Goal: Information Seeking & Learning: Learn about a topic

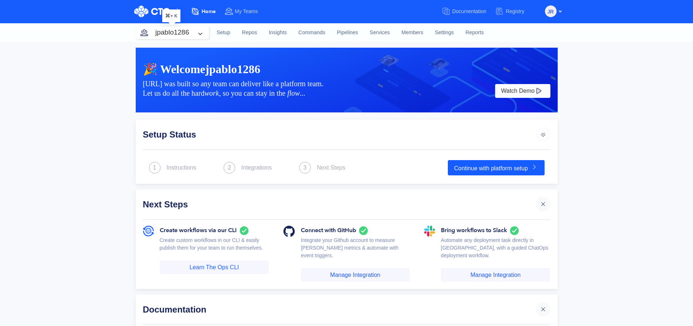
click at [197, 33] on button "jpablo1286" at bounding box center [172, 32] width 73 height 13
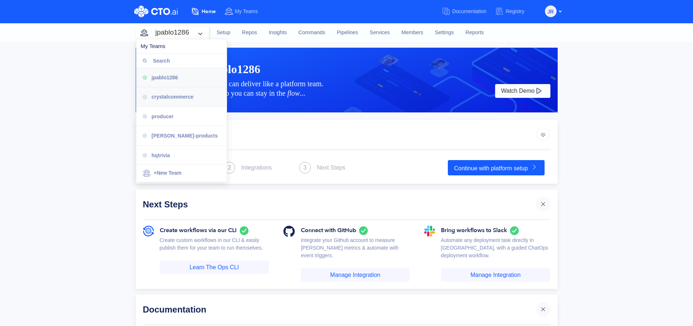
click at [187, 100] on div "crystalcommerce" at bounding box center [186, 97] width 69 height 8
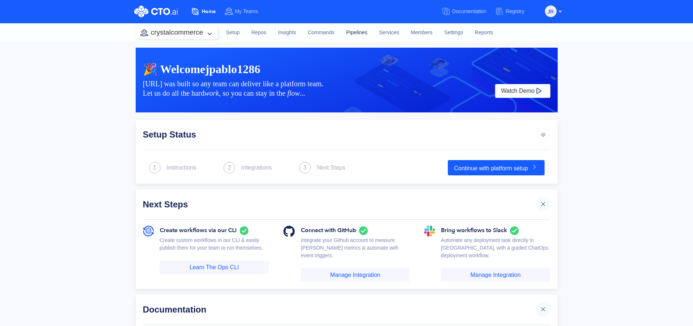
click at [354, 35] on link "Pipelines" at bounding box center [356, 33] width 33 height 20
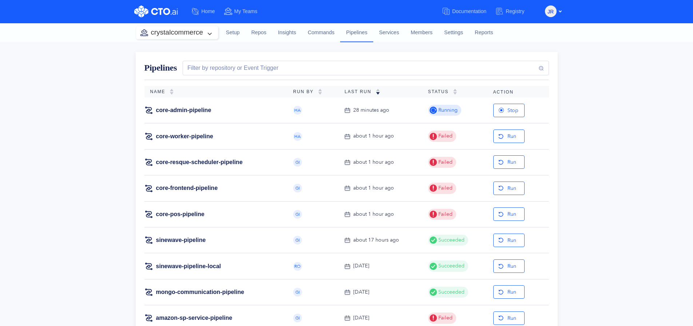
click at [223, 127] on td "core-worker-pipeline" at bounding box center [215, 136] width 143 height 26
click at [206, 132] on link "core-worker-pipeline" at bounding box center [184, 136] width 57 height 8
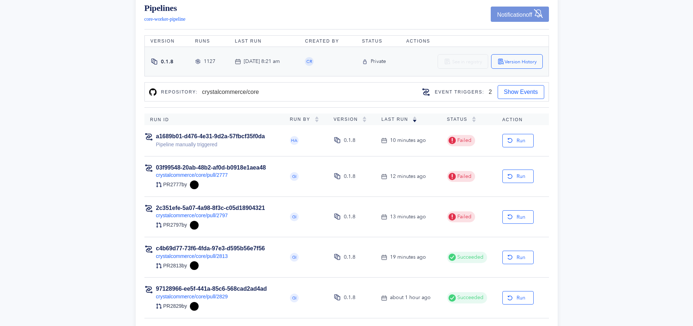
scroll to position [72, 0]
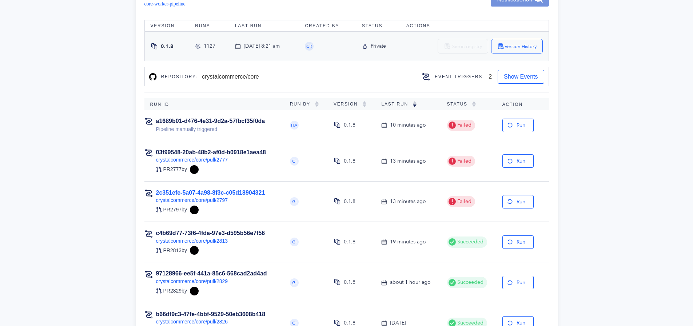
click at [226, 193] on link "2c351efe-5a07-4a98-8f3c-c05d18904321" at bounding box center [210, 193] width 109 height 6
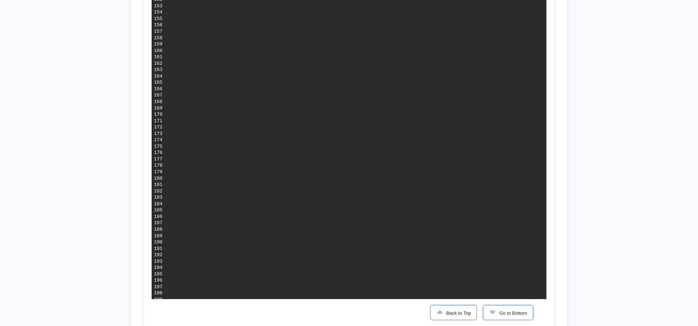
scroll to position [1440, 0]
click at [501, 316] on span "Go to Bottom" at bounding box center [511, 312] width 31 height 5
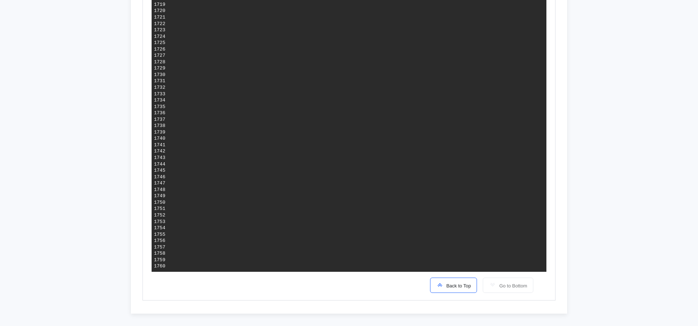
scroll to position [0, 0]
drag, startPoint x: 450, startPoint y: 207, endPoint x: 392, endPoint y: 209, distance: 57.1
copy span "[URL]"
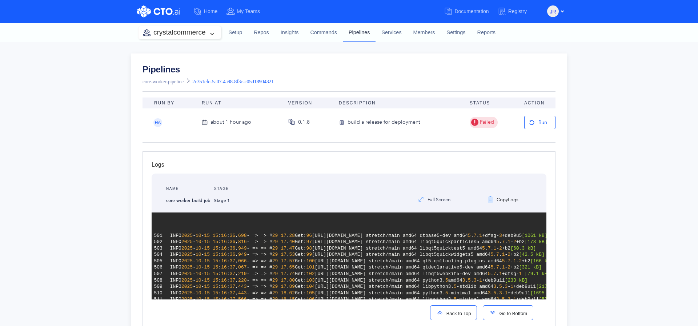
click at [356, 35] on link "Pipelines" at bounding box center [359, 32] width 33 height 19
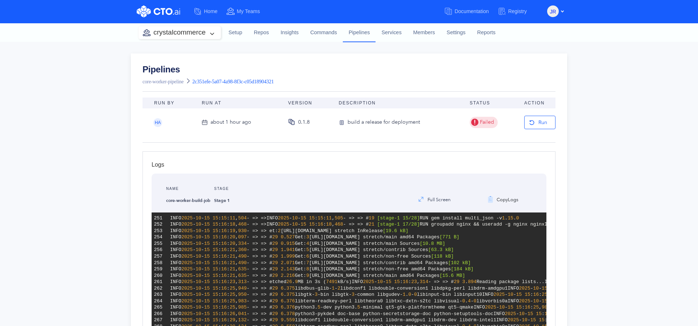
scroll to position [3116, 0]
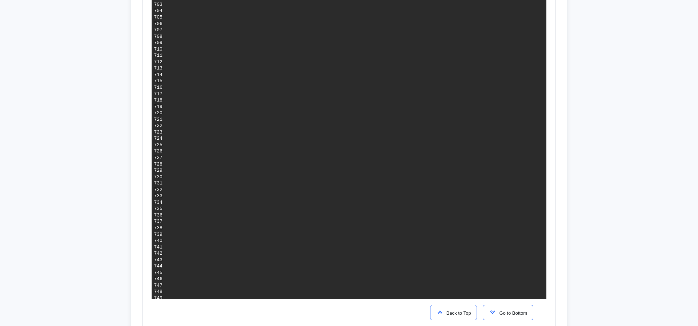
click at [444, 316] on span "Back to Top" at bounding box center [458, 312] width 28 height 5
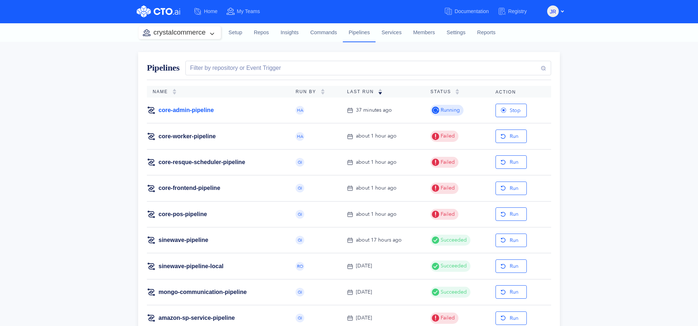
click at [188, 109] on link "core-admin-pipeline" at bounding box center [186, 110] width 55 height 8
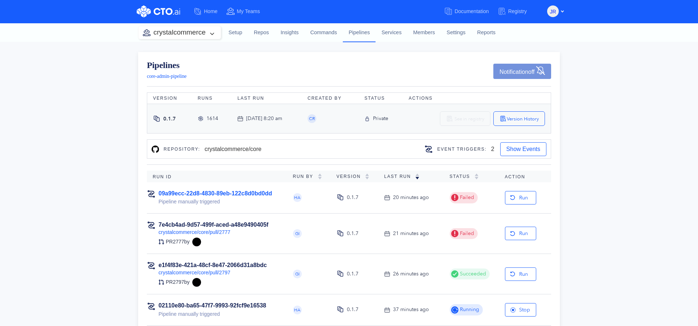
click at [253, 195] on link "09a99ecc-22d8-4830-89eb-122c8d0bd0dd" at bounding box center [215, 193] width 113 height 6
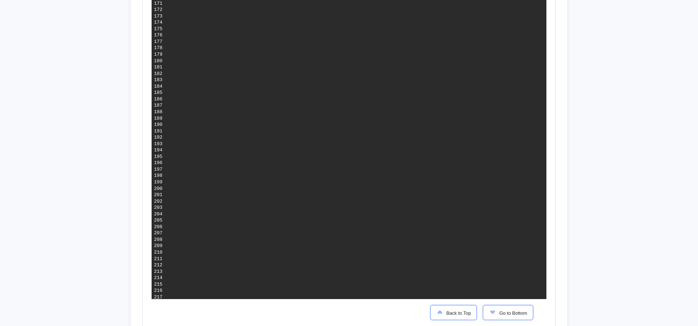
scroll to position [1575, 0]
click at [489, 309] on img "button" at bounding box center [492, 311] width 7 height 7
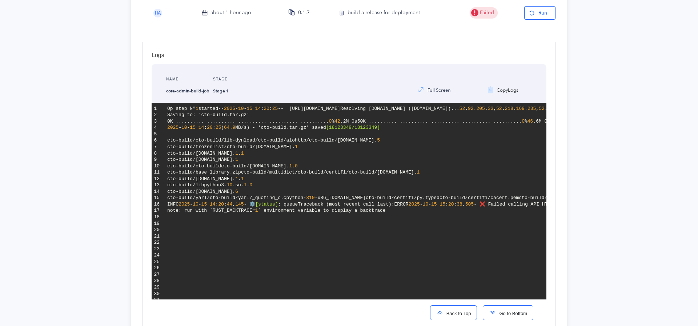
scroll to position [0, 0]
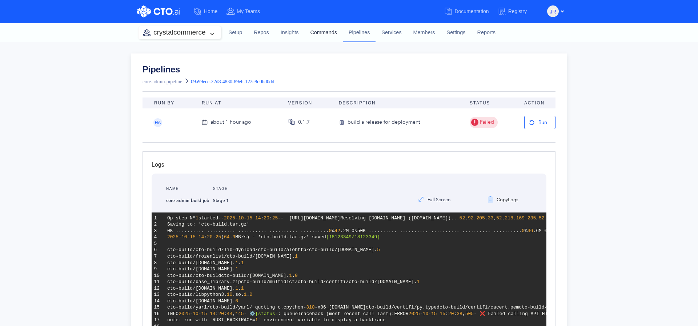
click at [323, 35] on link "Commands" at bounding box center [323, 33] width 39 height 20
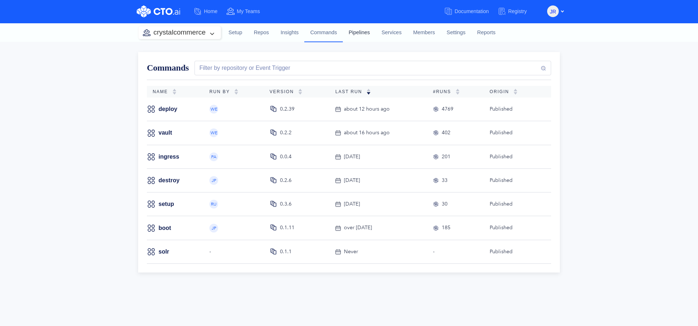
click at [353, 32] on link "Pipelines" at bounding box center [359, 33] width 33 height 20
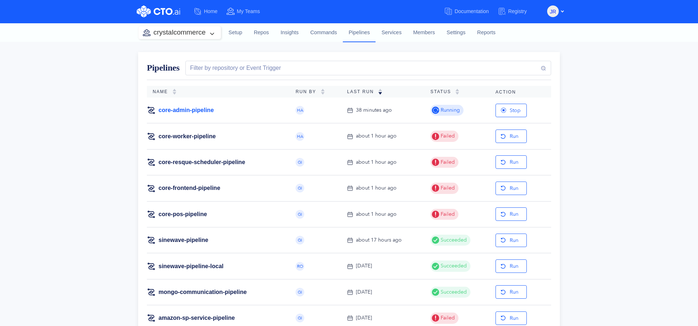
click at [187, 109] on link "core-admin-pipeline" at bounding box center [186, 110] width 55 height 8
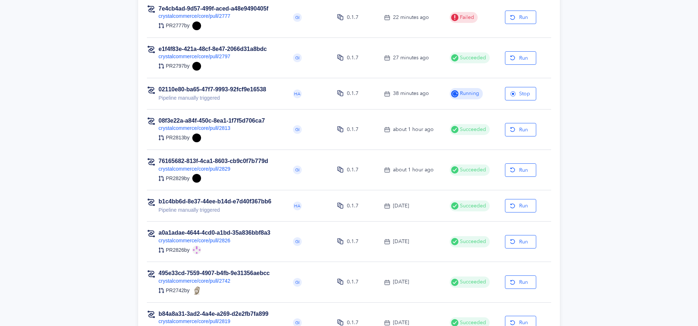
scroll to position [216, 0]
click at [254, 90] on link "02110e80-ba65-47f7-9993-92fcf9e16538" at bounding box center [213, 90] width 108 height 6
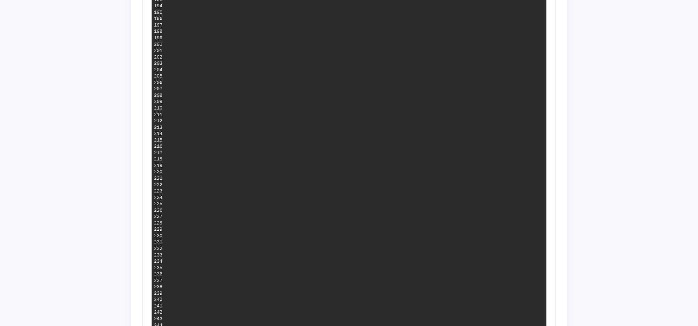
scroll to position [1445, 0]
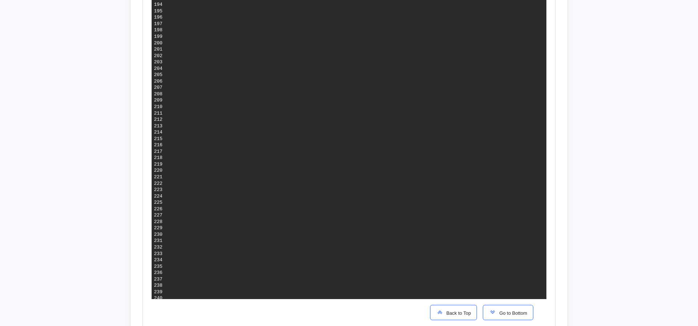
click at [500, 316] on button "Go to Bottom" at bounding box center [508, 312] width 51 height 15
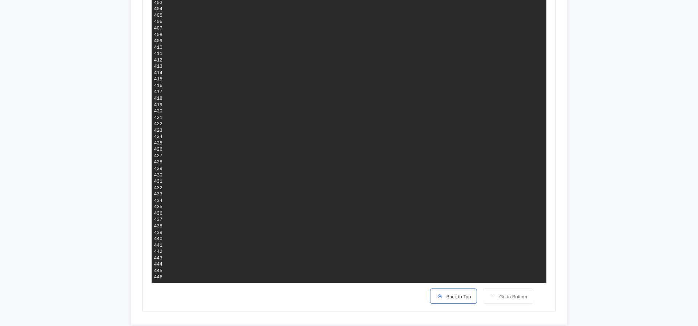
scroll to position [1184, 0]
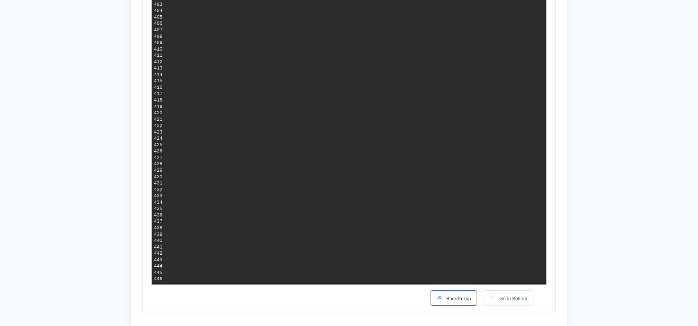
click at [450, 292] on button "Back to Top" at bounding box center [453, 297] width 47 height 15
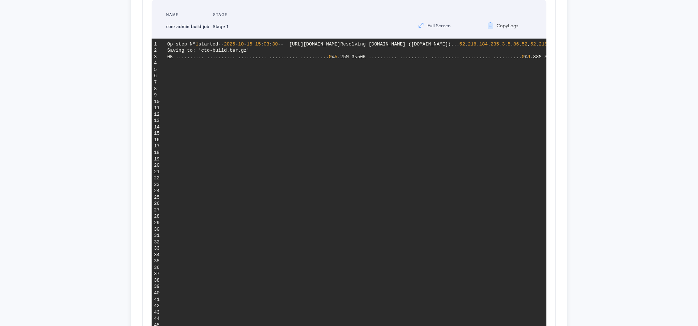
scroll to position [0, 0]
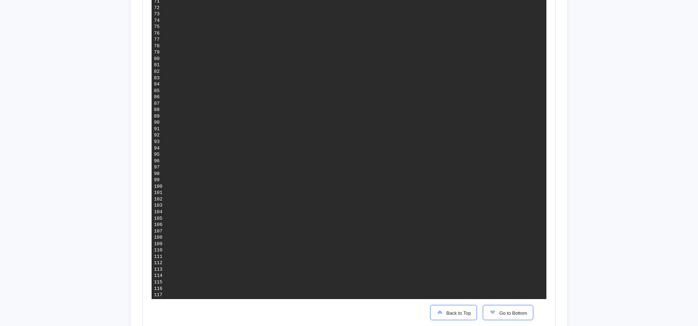
click at [492, 308] on button "Go to Bottom" at bounding box center [508, 312] width 51 height 15
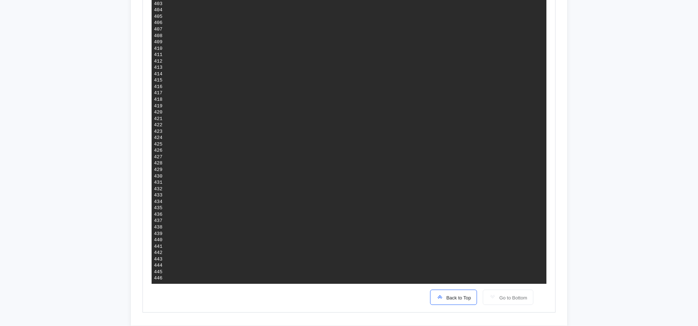
scroll to position [1191, 0]
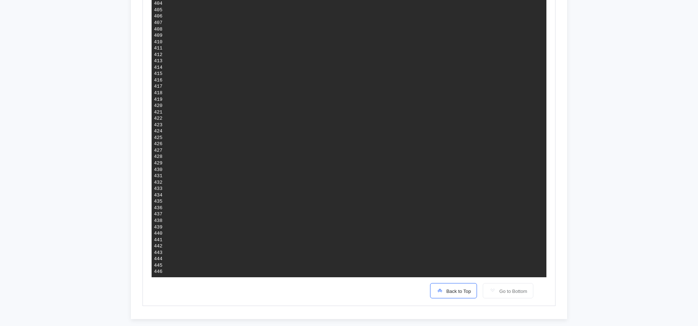
click at [445, 283] on button "Back to Top" at bounding box center [453, 290] width 47 height 15
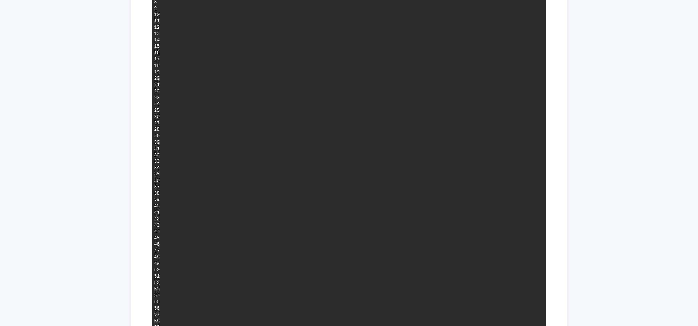
scroll to position [0, 0]
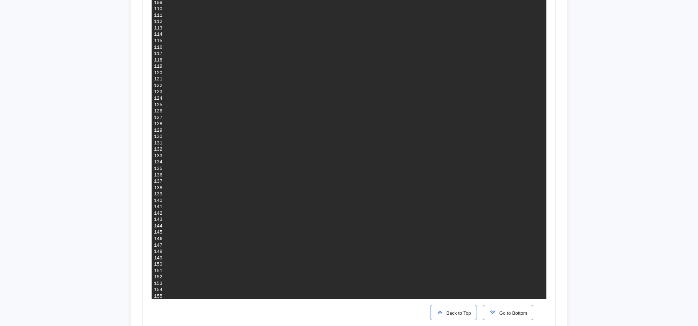
click at [497, 306] on button "Go to Bottom" at bounding box center [508, 312] width 51 height 15
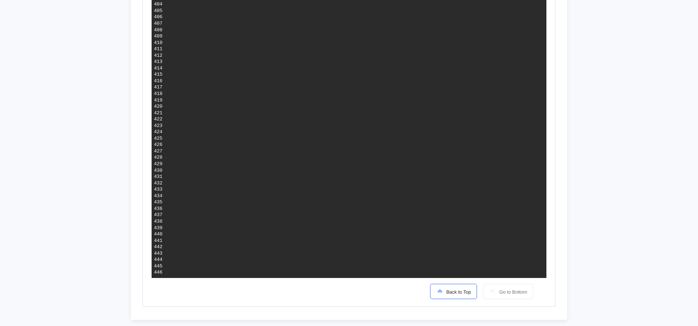
scroll to position [1191, 0]
click at [442, 294] on button "Back to Top" at bounding box center [453, 290] width 47 height 15
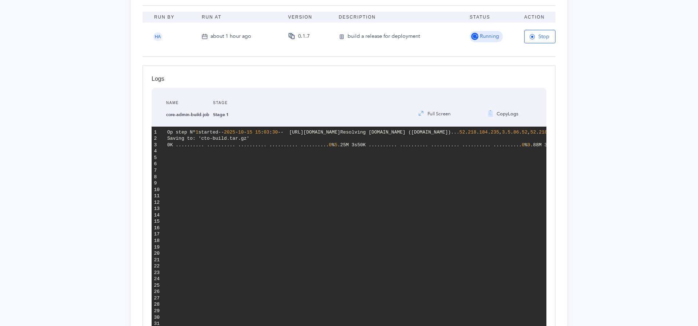
scroll to position [0, 0]
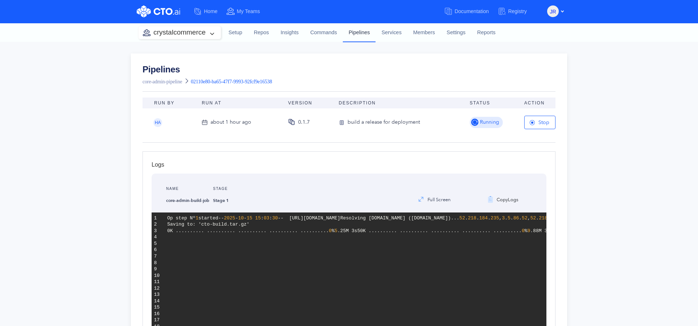
click at [355, 34] on link "Pipelines" at bounding box center [359, 32] width 33 height 19
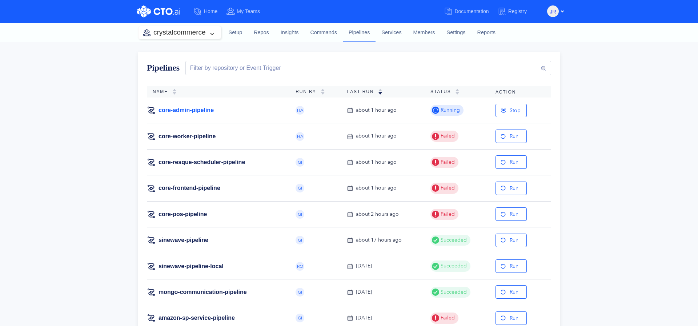
click at [183, 112] on link "core-admin-pipeline" at bounding box center [186, 110] width 55 height 8
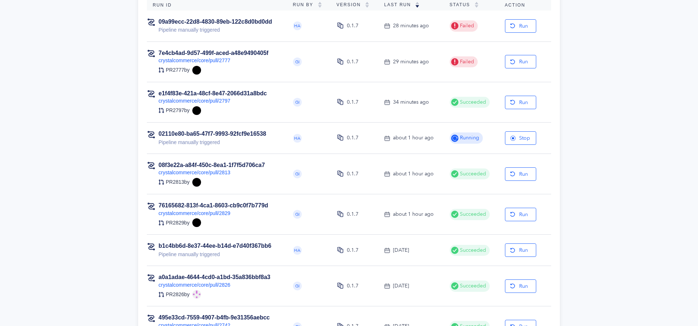
scroll to position [170, 0]
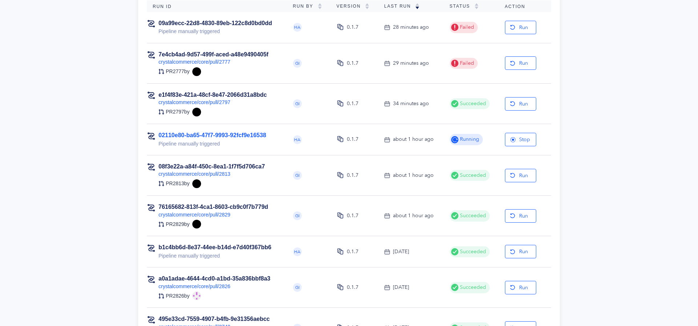
click at [237, 135] on link "02110e80-ba65-47f7-9993-92fcf9e16538" at bounding box center [213, 135] width 108 height 6
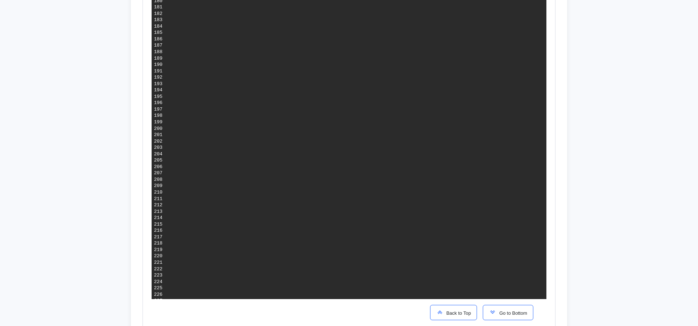
scroll to position [1663, 0]
click at [499, 312] on span "Go to Bottom" at bounding box center [511, 312] width 31 height 5
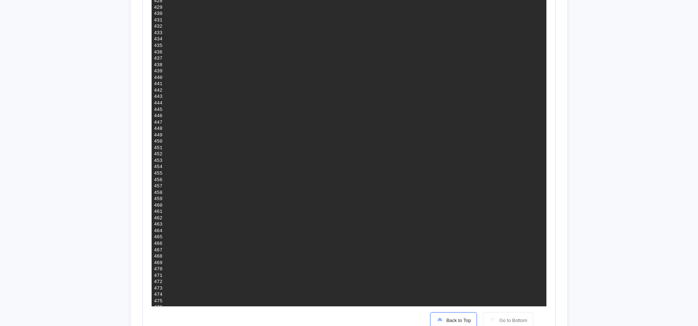
scroll to position [3240, 0]
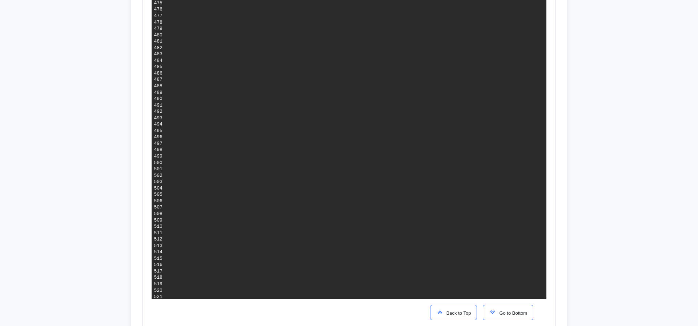
click at [497, 314] on span "Go to Bottom" at bounding box center [511, 312] width 31 height 5
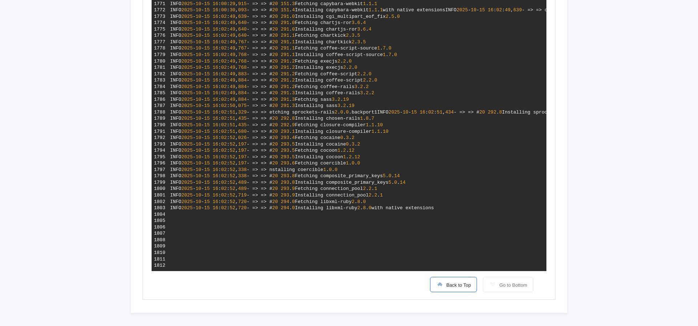
scroll to position [334, 0]
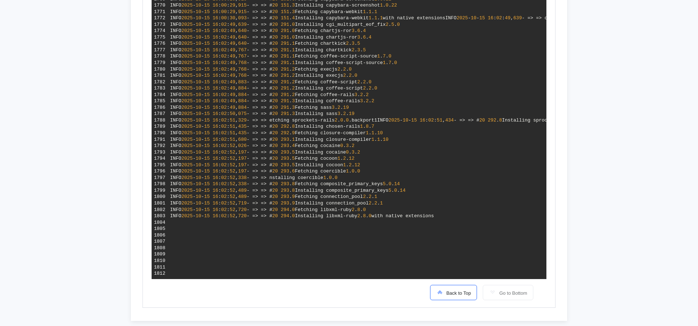
click at [450, 300] on button "Back to Top" at bounding box center [453, 292] width 47 height 15
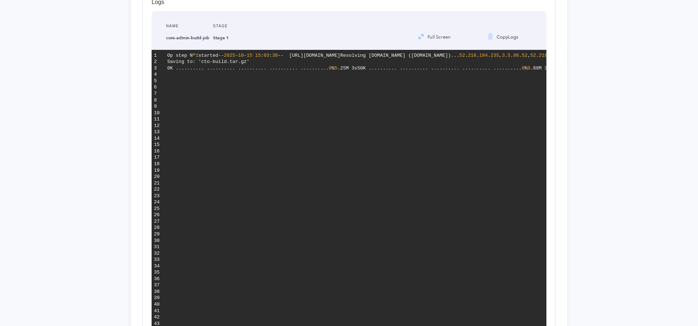
scroll to position [0, 0]
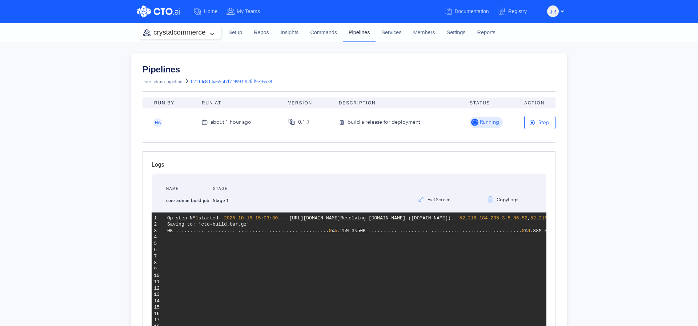
click at [354, 29] on link "Pipelines" at bounding box center [359, 32] width 33 height 19
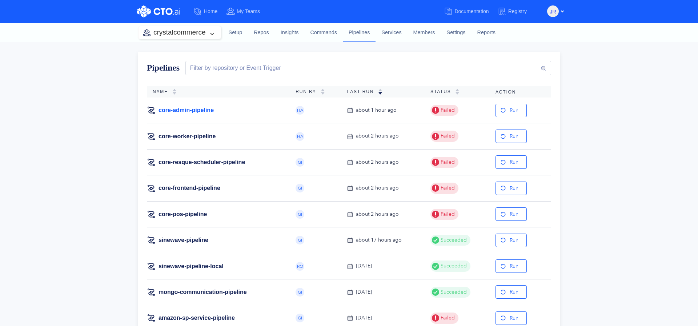
click at [203, 111] on link "core-admin-pipeline" at bounding box center [186, 110] width 55 height 8
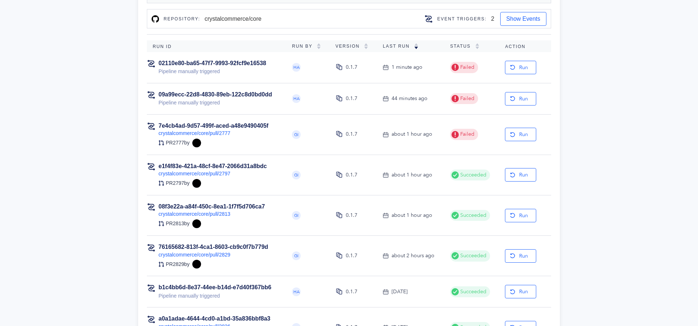
scroll to position [138, 0]
